Goal: Task Accomplishment & Management: Manage account settings

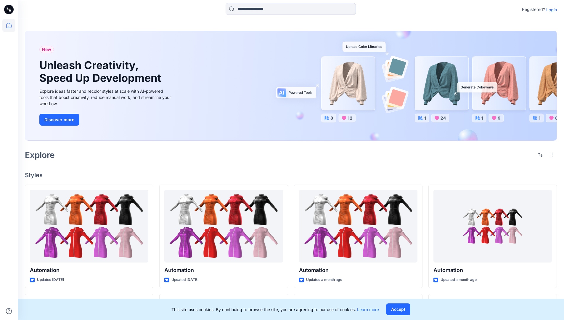
click at [550, 9] on p "Login" at bounding box center [551, 10] width 11 height 6
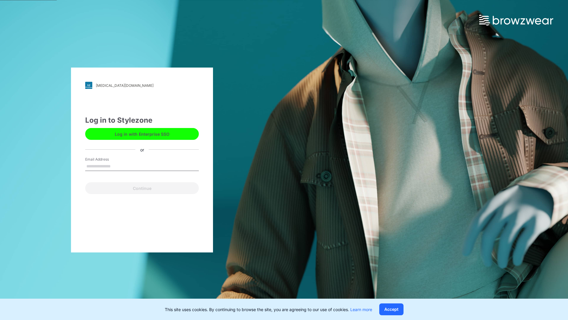
click at [117, 166] on input "Email Address" at bounding box center [142, 166] width 114 height 9
type input "**********"
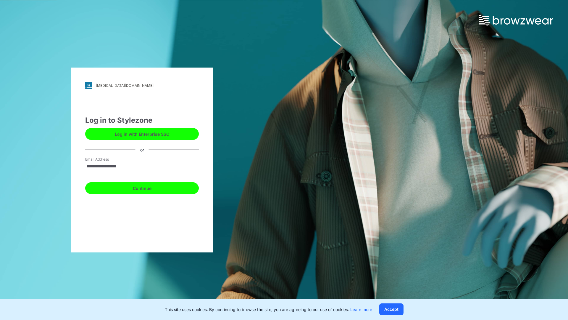
click at [149, 187] on button "Continue" at bounding box center [142, 188] width 114 height 12
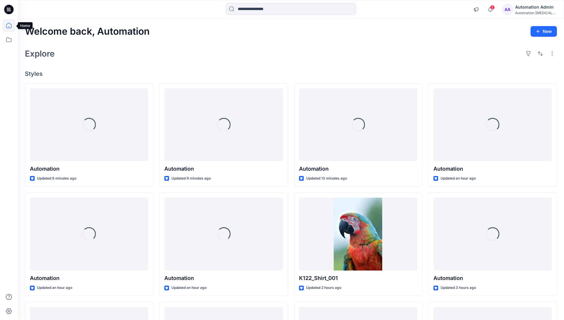
click at [11, 25] on icon at bounding box center [8, 25] width 5 height 5
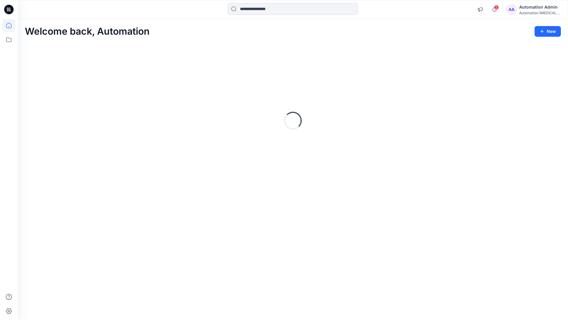
click at [536, 10] on div "Automation Admin" at bounding box center [540, 7] width 41 height 7
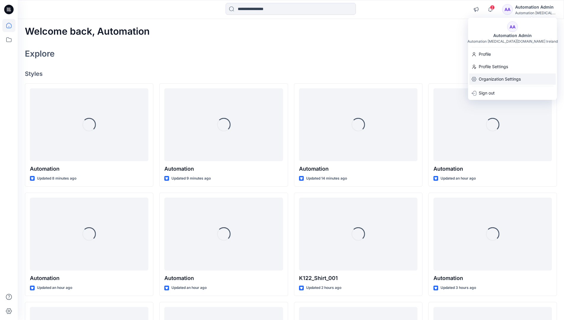
click at [522, 78] on div "Organization Settings" at bounding box center [512, 78] width 86 height 11
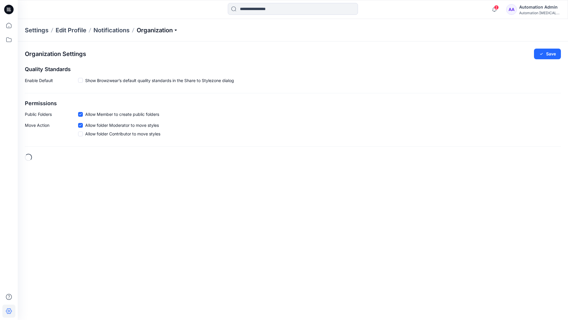
click at [173, 32] on p "Organization" at bounding box center [157, 30] width 41 height 8
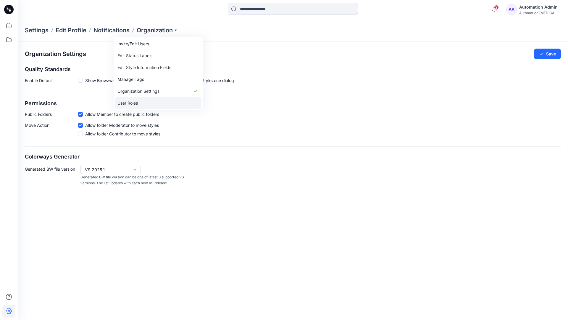
click at [134, 102] on link "User Roles" at bounding box center [158, 103] width 86 height 12
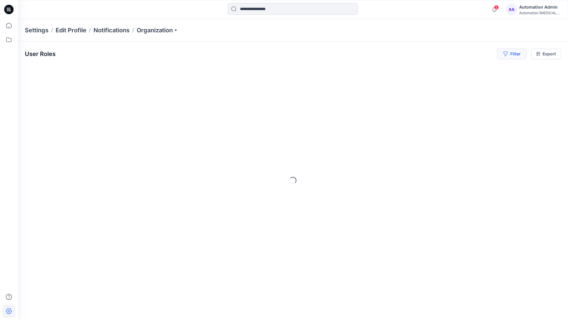
click at [517, 56] on button "Filter" at bounding box center [512, 54] width 30 height 11
click at [437, 69] on div at bounding box center [422, 69] width 61 height 7
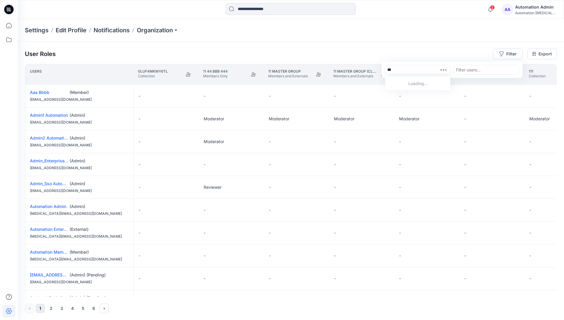
type input "**********"
click at [424, 80] on div "Automation testim.io" at bounding box center [418, 89] width 58 height 19
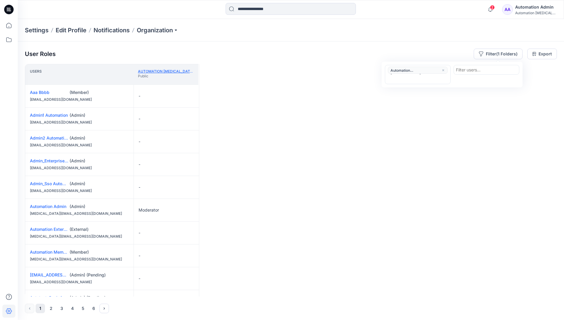
click at [176, 71] on link "Automation testim.io" at bounding box center [180, 71] width 85 height 4
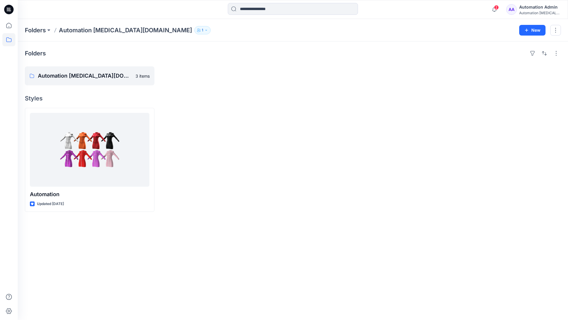
click at [530, 11] on div "Automation [MEDICAL_DATA]..." at bounding box center [540, 13] width 41 height 4
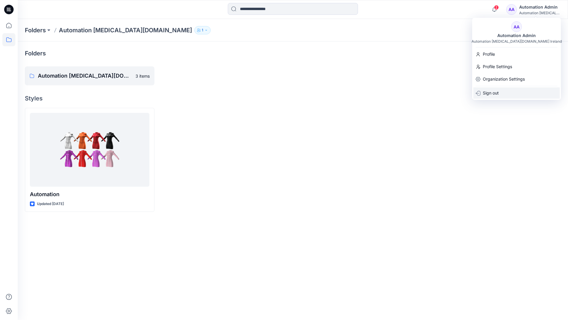
click at [507, 92] on div "Sign out" at bounding box center [517, 92] width 86 height 11
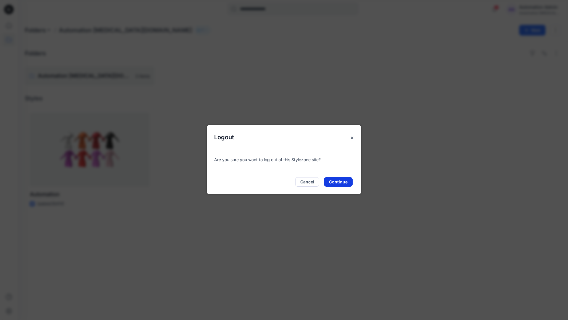
click at [352, 179] on button "Continue" at bounding box center [338, 181] width 29 height 9
